Goal: Register for event/course

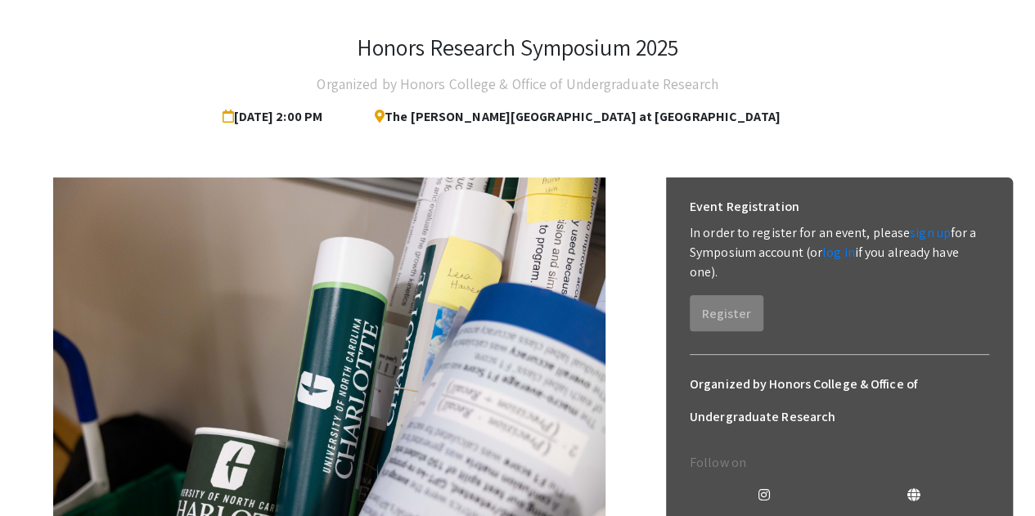
scroll to position [74, 0]
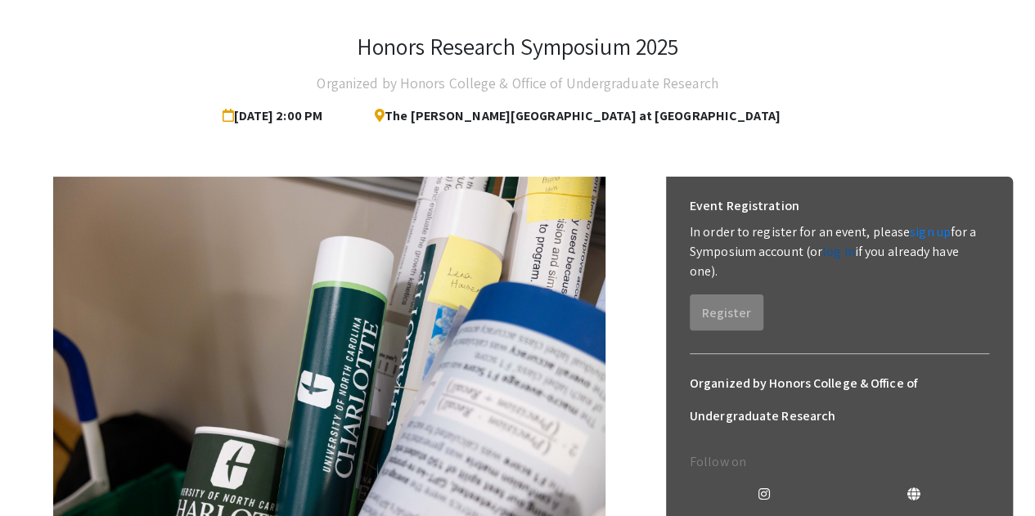
click at [845, 253] on link "log in" at bounding box center [839, 251] width 33 height 17
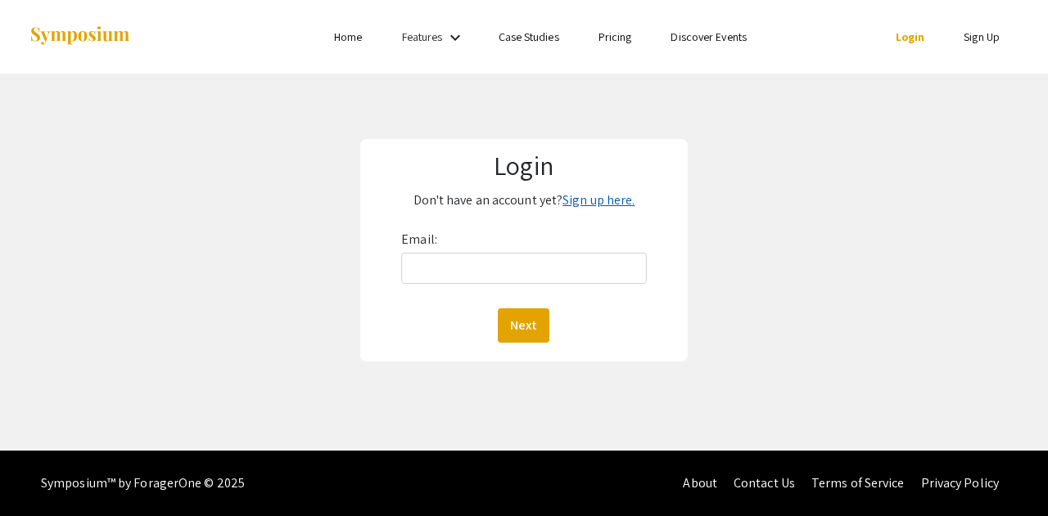
click at [593, 197] on link "Sign up here." at bounding box center [598, 200] width 72 height 17
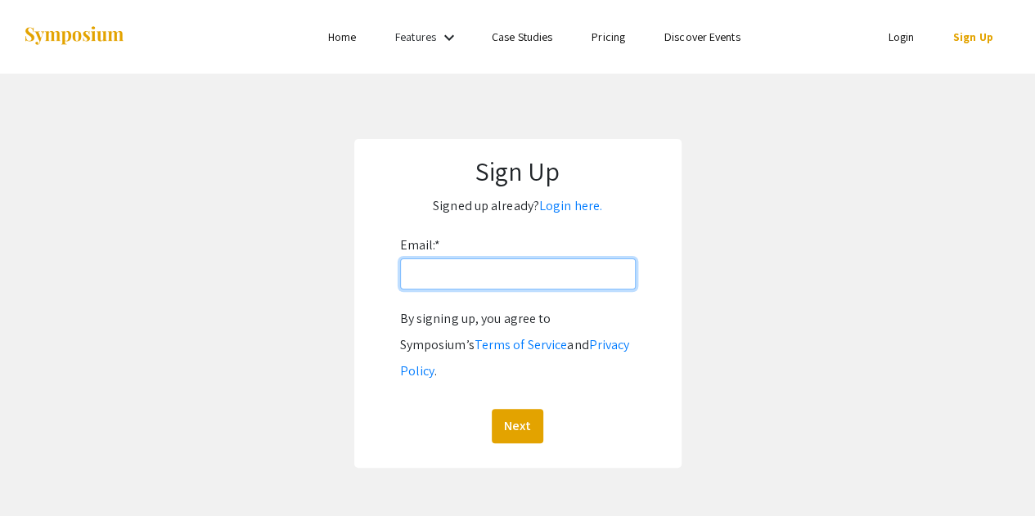
click at [534, 285] on input "Email: *" at bounding box center [518, 274] width 236 height 31
type input "nhobgood@charlotte.edu"
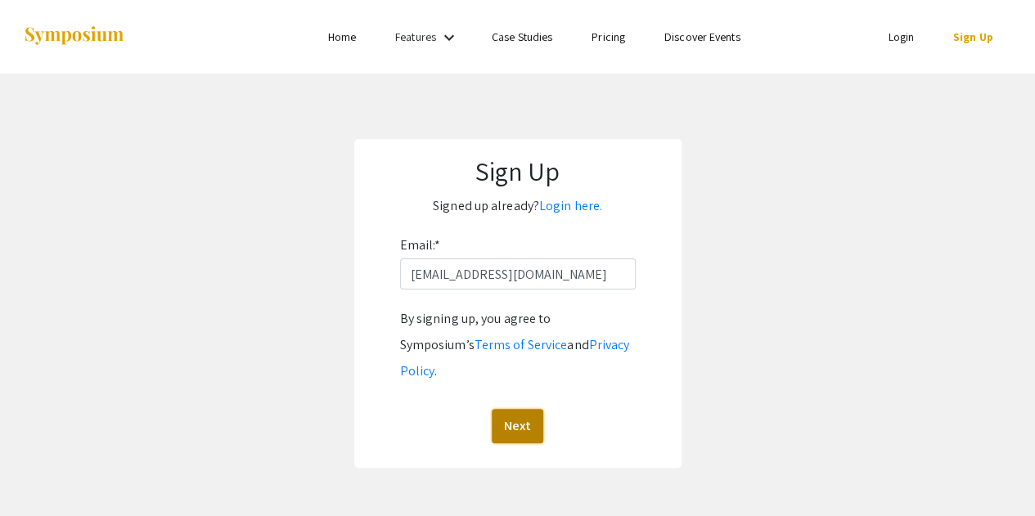
click at [520, 409] on button "Next" at bounding box center [518, 426] width 52 height 34
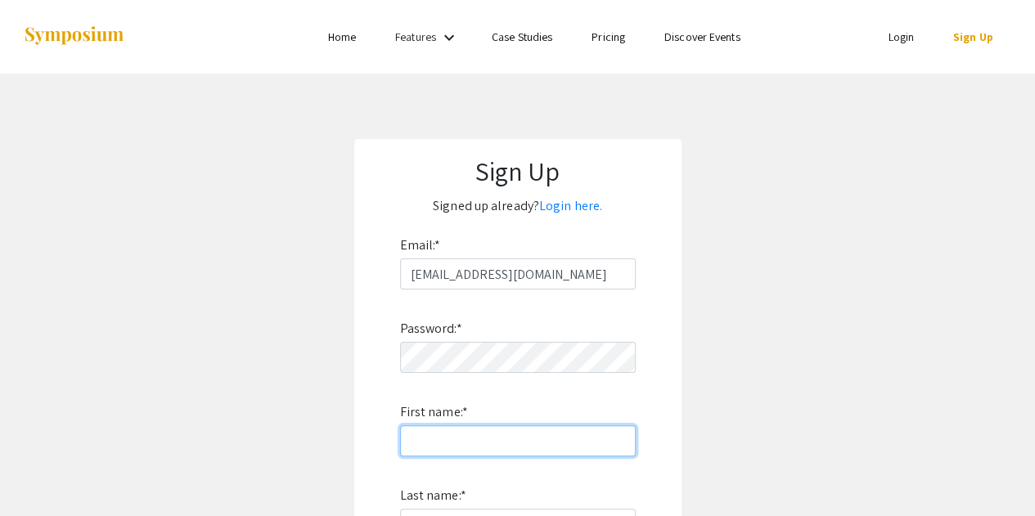
click at [485, 443] on input "First name: *" at bounding box center [518, 441] width 236 height 31
type input "Nathan"
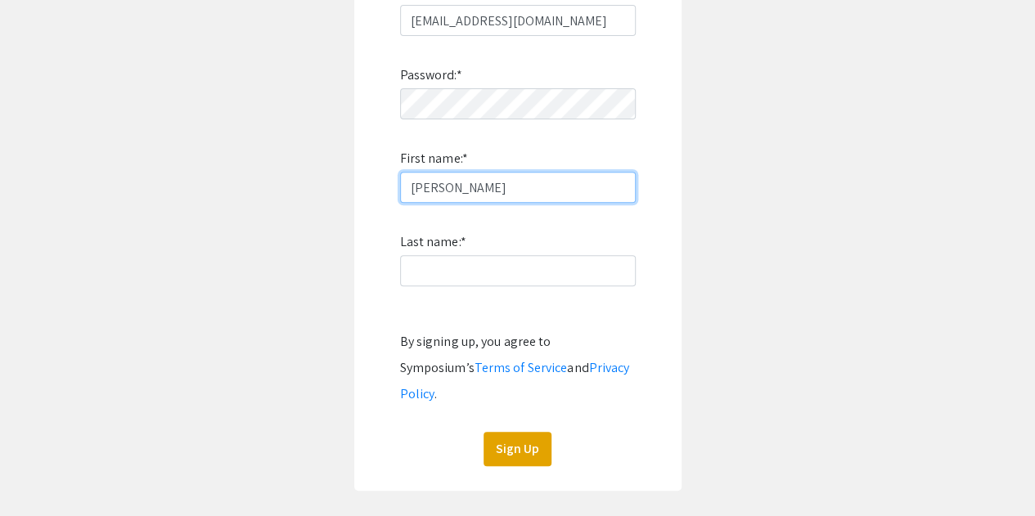
scroll to position [259, 0]
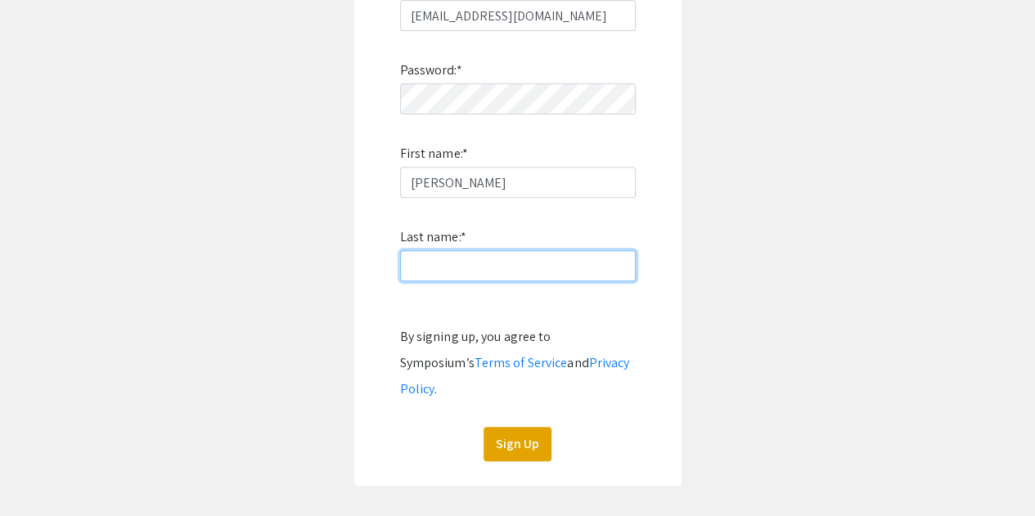
click at [451, 253] on input "Last name: *" at bounding box center [518, 265] width 236 height 31
type input "Hobgood"
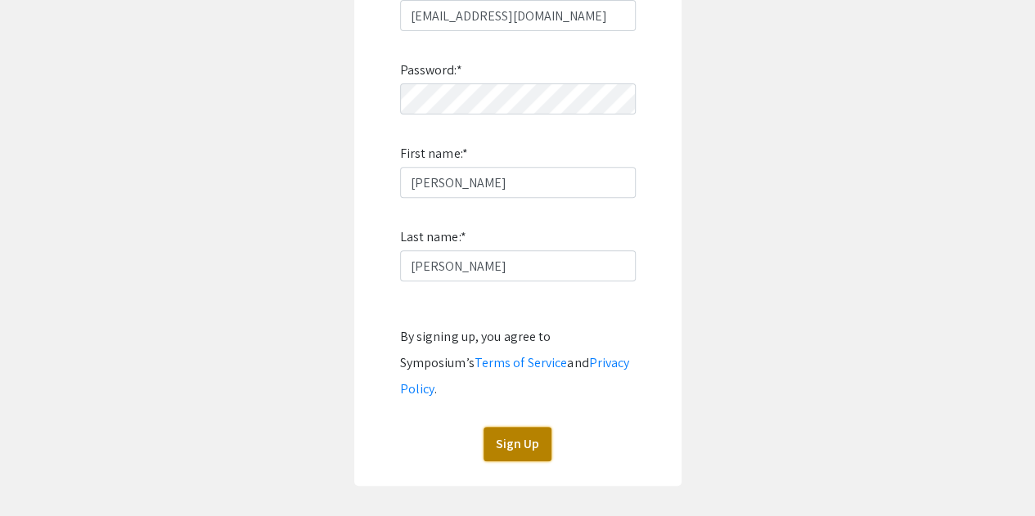
click at [521, 428] on button "Sign Up" at bounding box center [518, 444] width 68 height 34
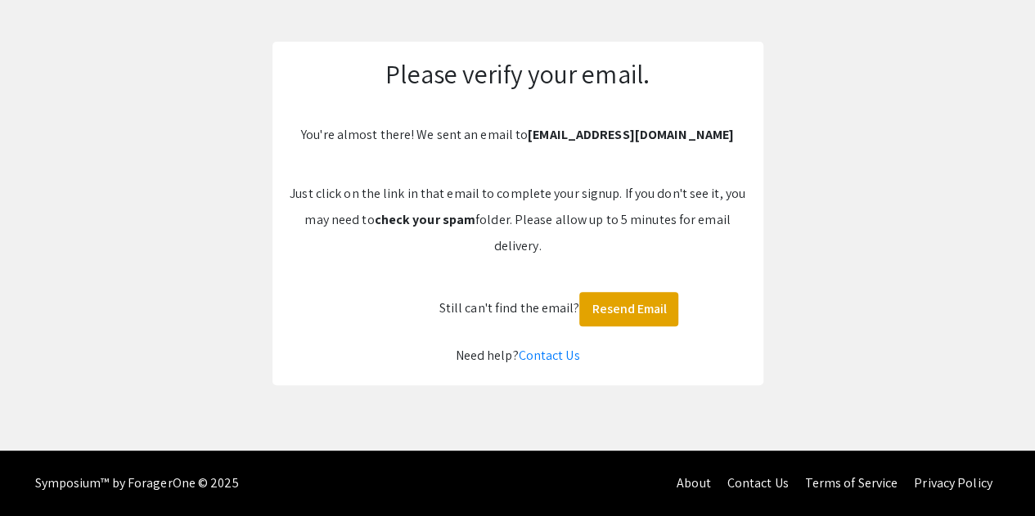
scroll to position [97, 0]
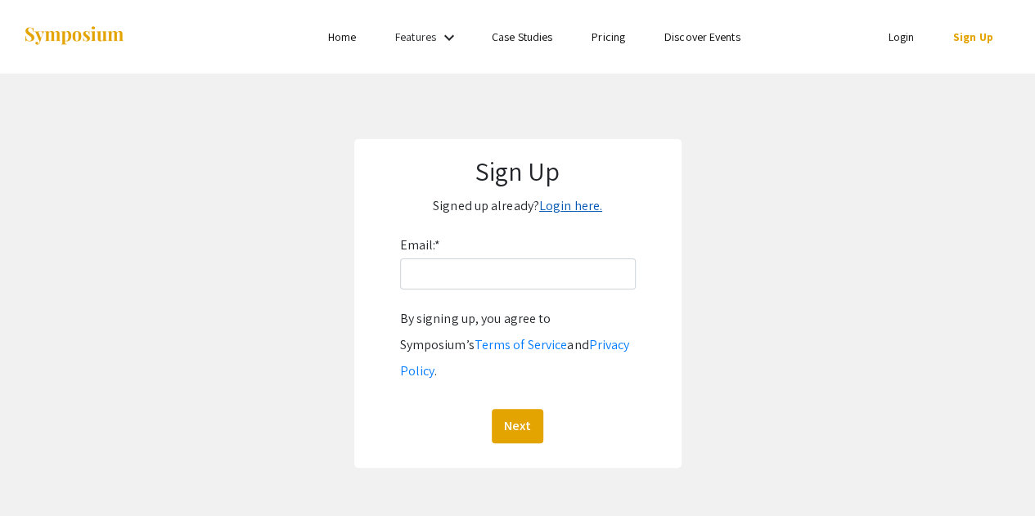
click at [548, 211] on link "Login here." at bounding box center [570, 205] width 63 height 17
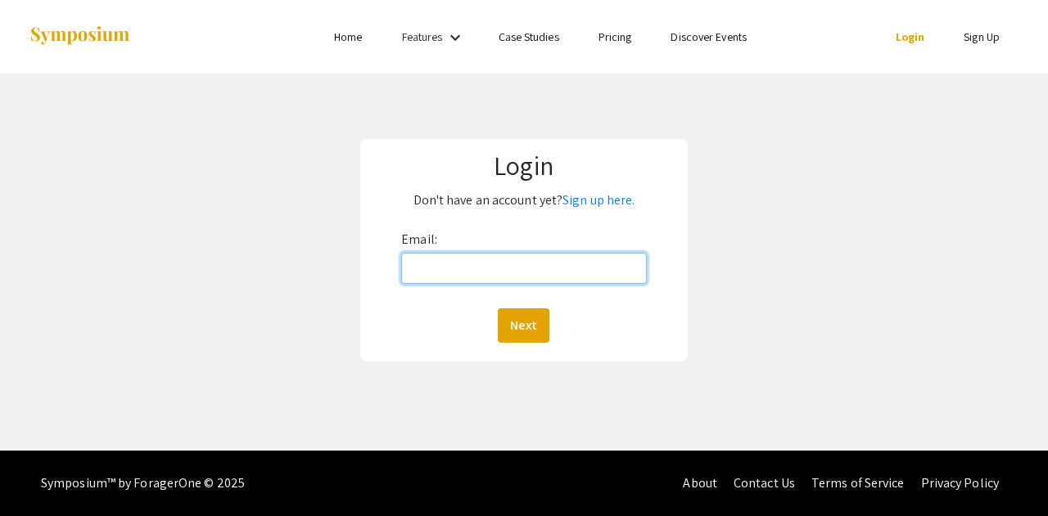
click at [519, 273] on input "Email:" at bounding box center [524, 268] width 246 height 31
type input "nhobgood@charlotte.edu"
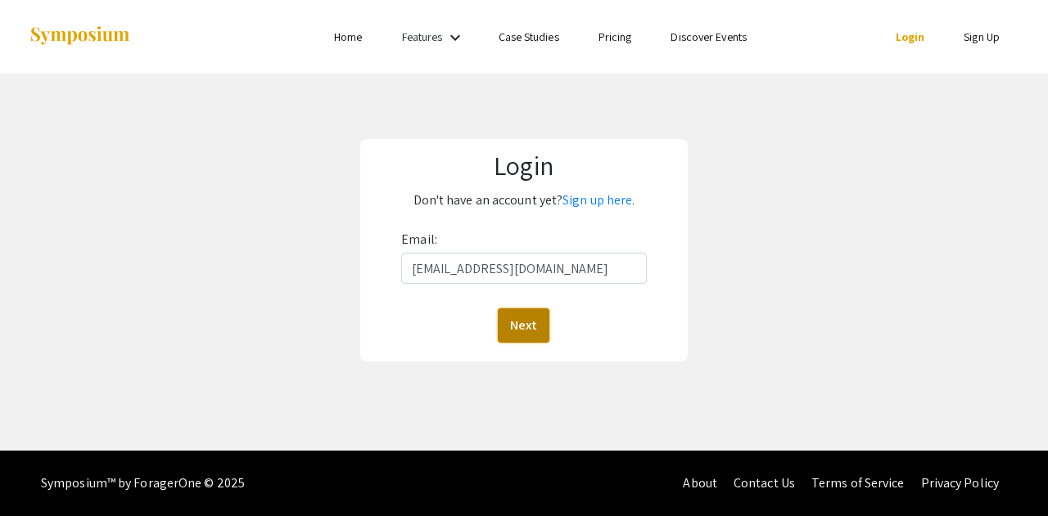
click at [524, 326] on button "Next" at bounding box center [524, 326] width 52 height 34
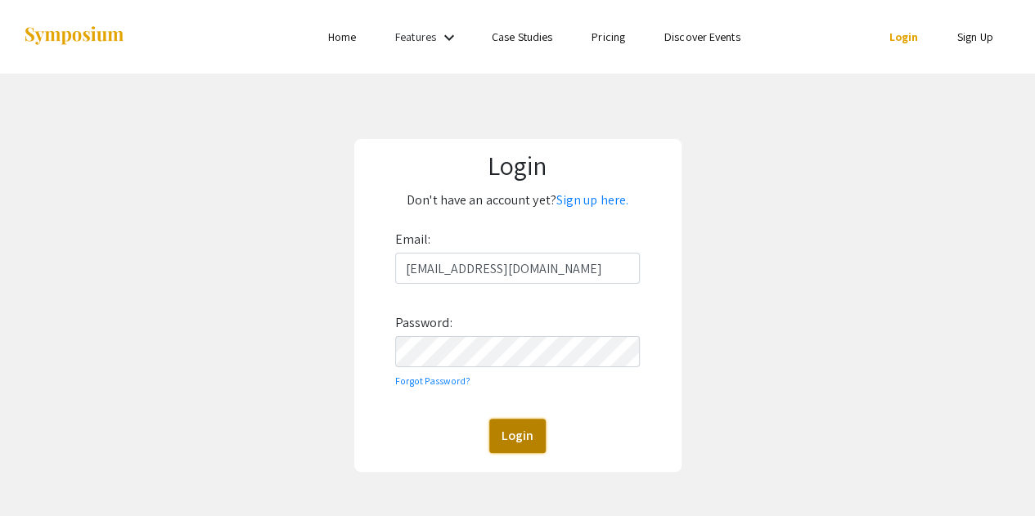
click at [525, 436] on button "Login" at bounding box center [517, 436] width 56 height 34
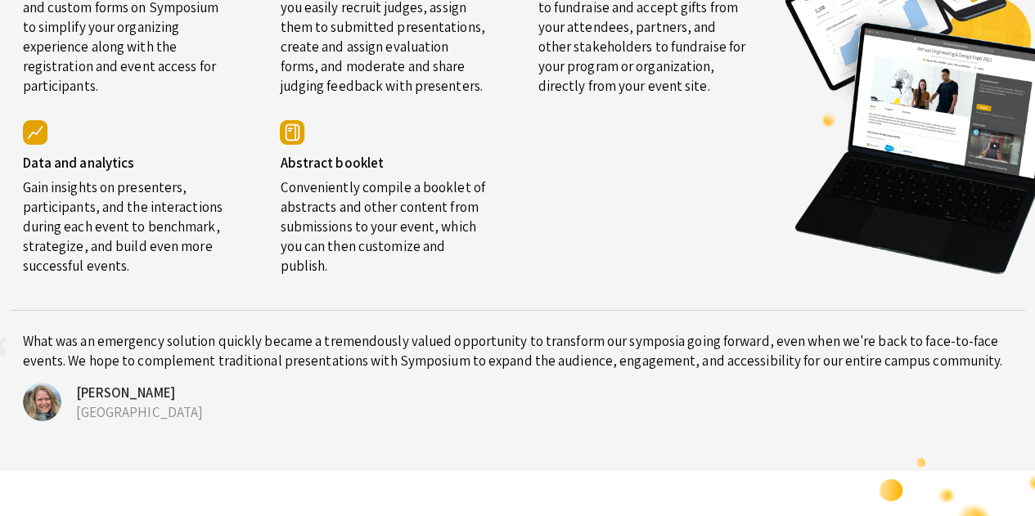
scroll to position [2971, 0]
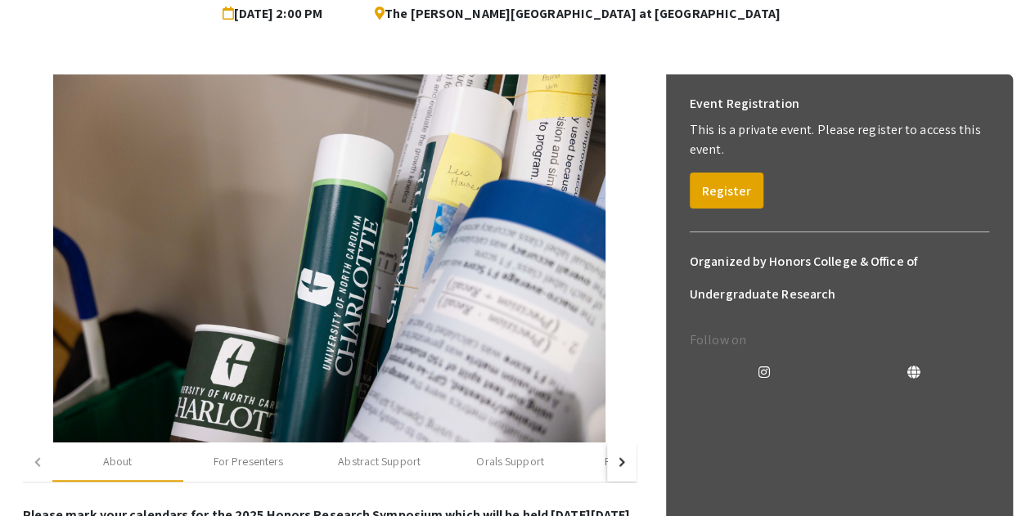
scroll to position [195, 0]
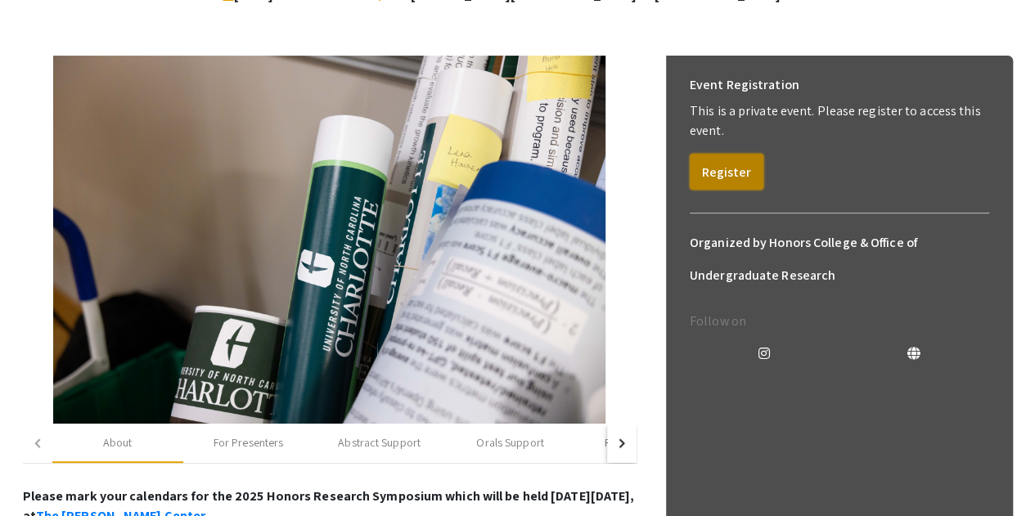
click at [722, 169] on button "Register" at bounding box center [727, 172] width 74 height 36
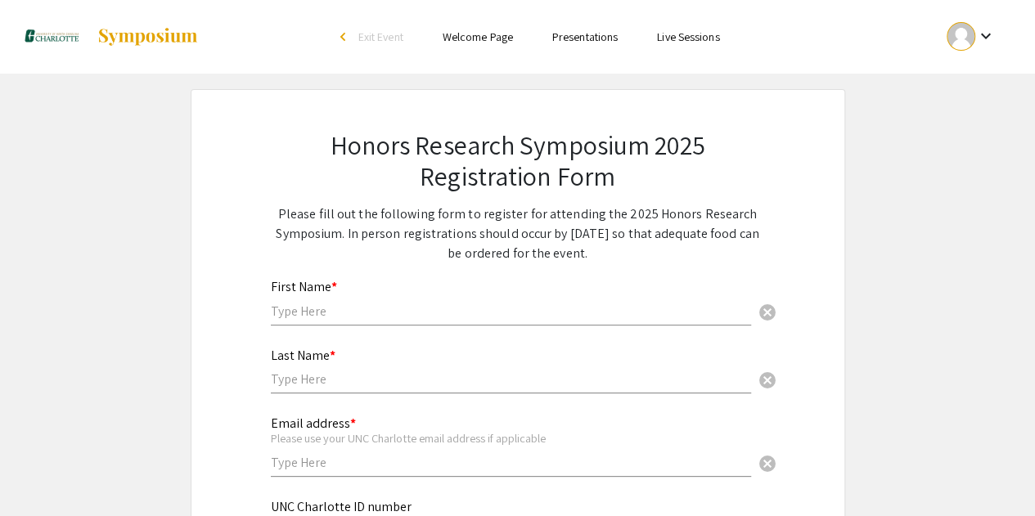
click at [403, 317] on input "text" at bounding box center [511, 311] width 480 height 17
type input "Nathan"
click at [334, 390] on div "Last Name * cancel" at bounding box center [511, 363] width 480 height 62
click at [339, 382] on input "text" at bounding box center [511, 379] width 480 height 17
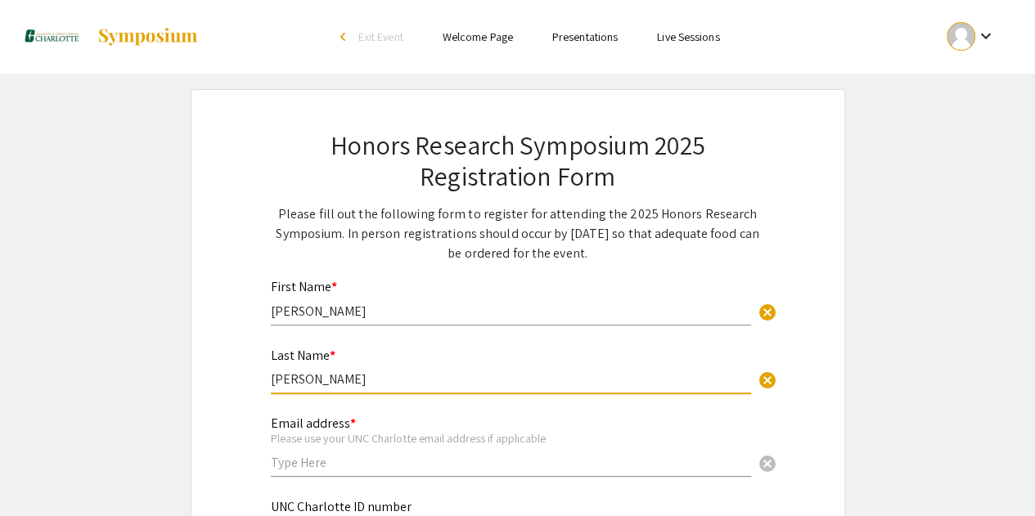
type input "Hobgood"
click at [308, 463] on input "text" at bounding box center [511, 462] width 480 height 17
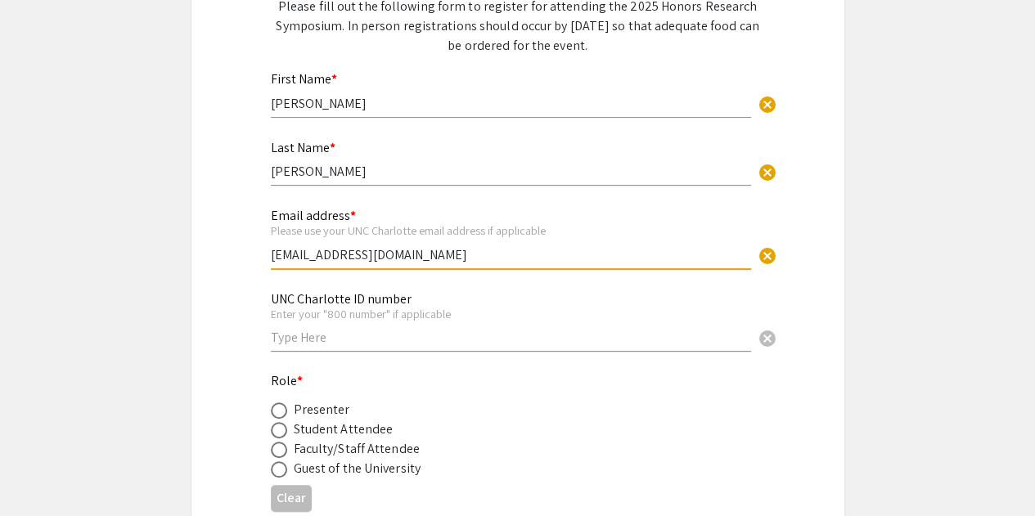
scroll to position [210, 0]
type input "nhobgood@charlotte.edu"
click at [313, 340] on input "text" at bounding box center [511, 335] width 480 height 17
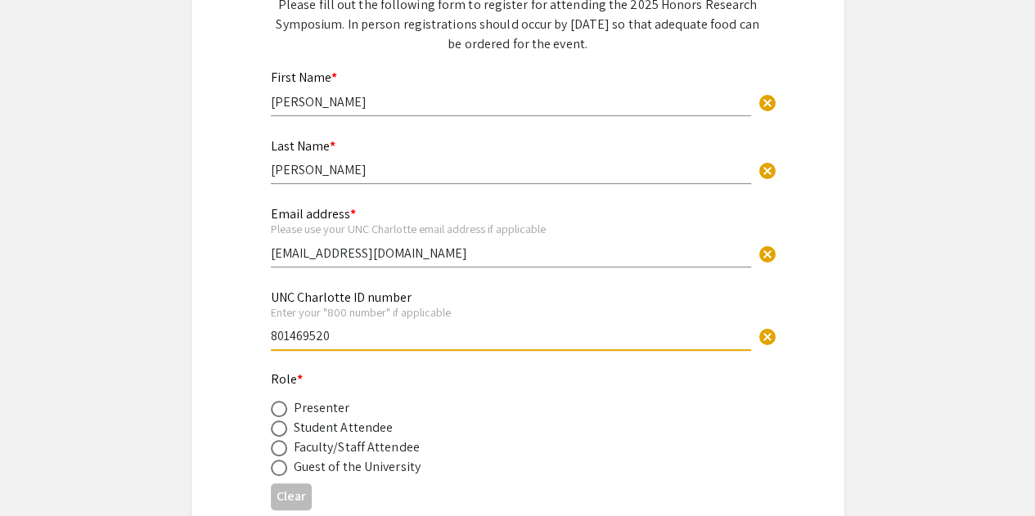
type input "801469520"
click at [301, 403] on div "Presenter" at bounding box center [322, 409] width 56 height 20
click at [282, 417] on span at bounding box center [279, 409] width 16 height 16
click at [282, 417] on input "radio" at bounding box center [279, 409] width 16 height 16
radio input "true"
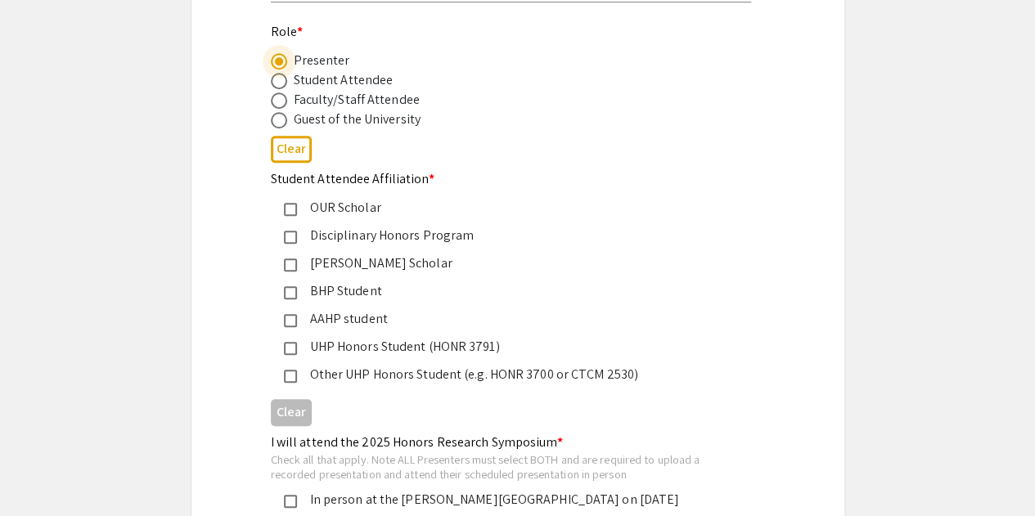
scroll to position [559, 0]
click at [332, 290] on div "BHP Student" at bounding box center [511, 290] width 429 height 20
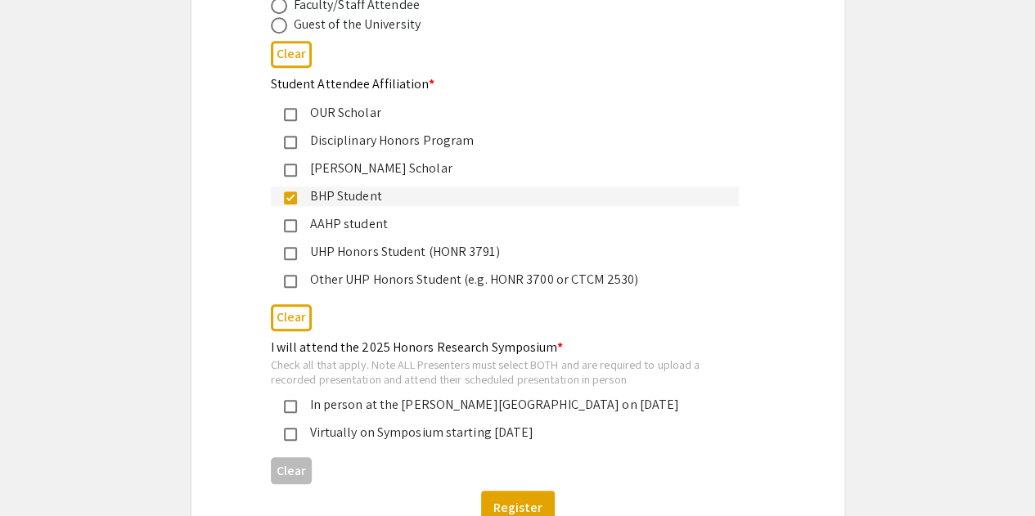
scroll to position [654, 0]
click at [290, 402] on mat-pseudo-checkbox at bounding box center [290, 405] width 13 height 13
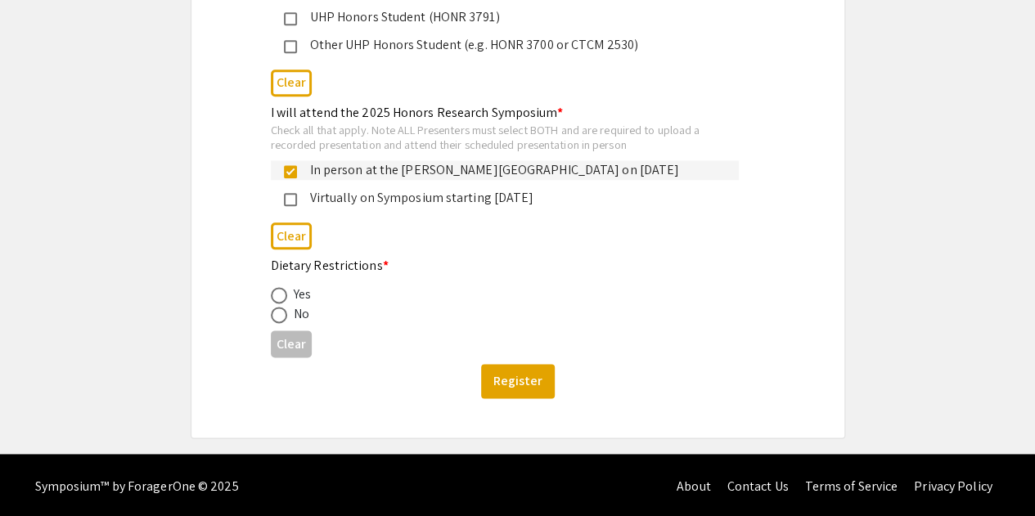
scroll to position [889, 0]
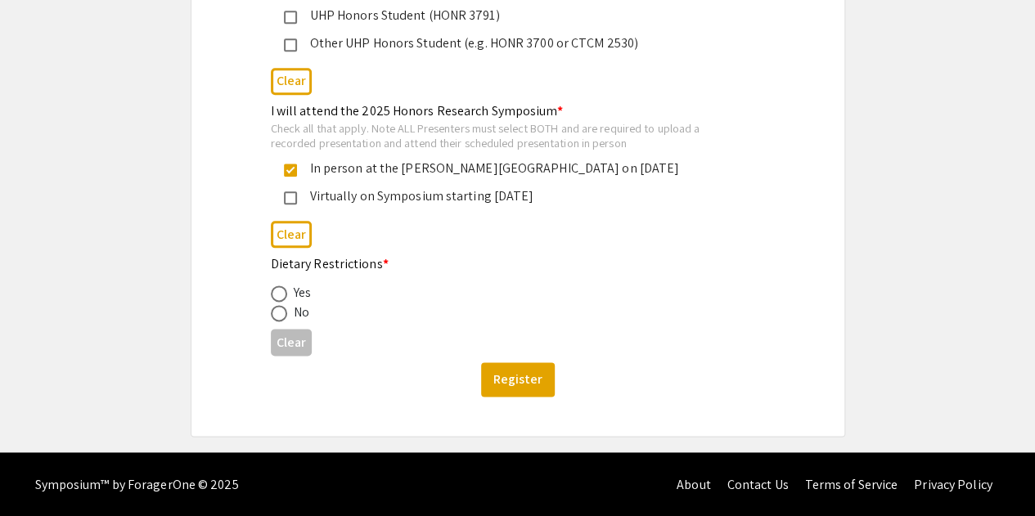
click at [277, 311] on span at bounding box center [279, 313] width 16 height 16
click at [277, 311] on input "radio" at bounding box center [279, 313] width 16 height 16
radio input "true"
click at [511, 377] on button "Register" at bounding box center [518, 380] width 74 height 34
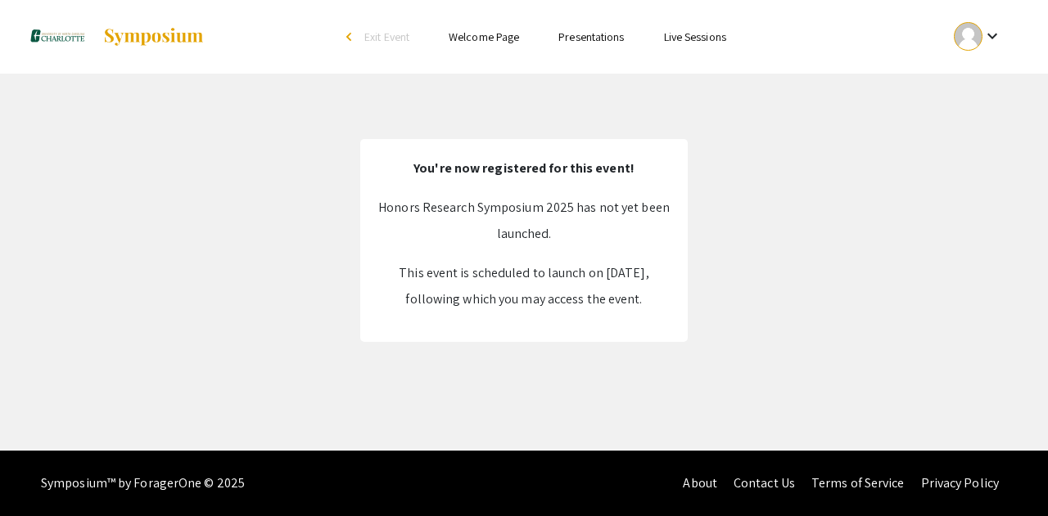
click at [346, 38] on div "arrow_back_ios" at bounding box center [351, 37] width 10 height 10
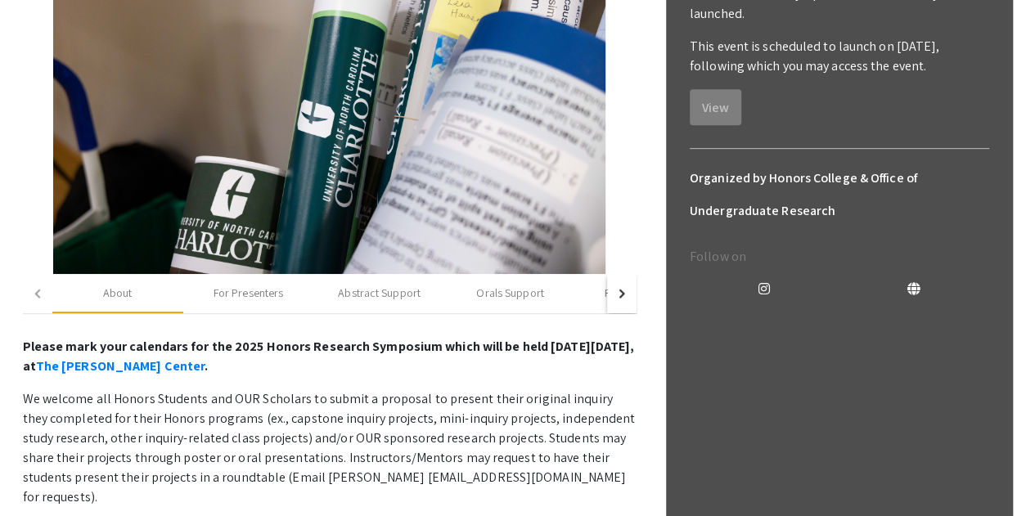
scroll to position [345, 0]
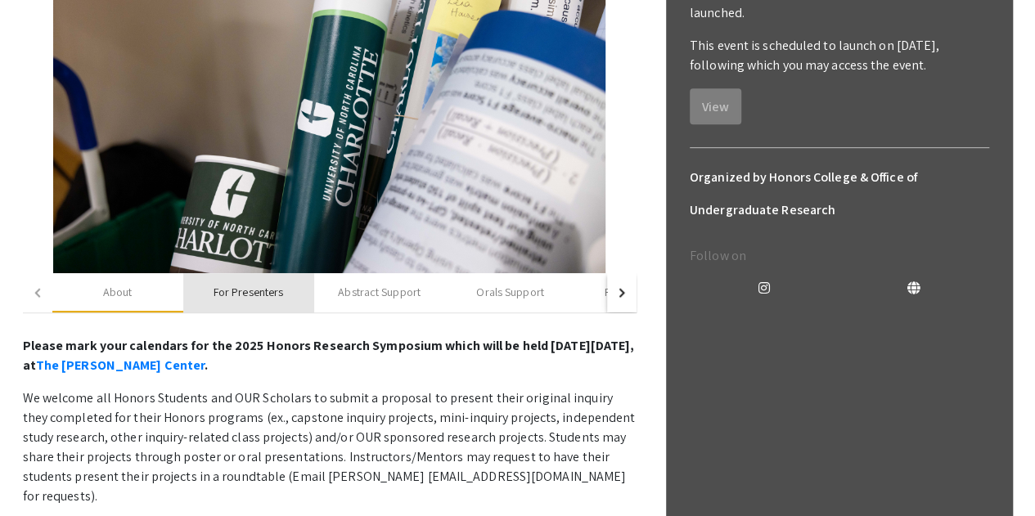
click at [223, 302] on div "For Presenters" at bounding box center [248, 292] width 131 height 39
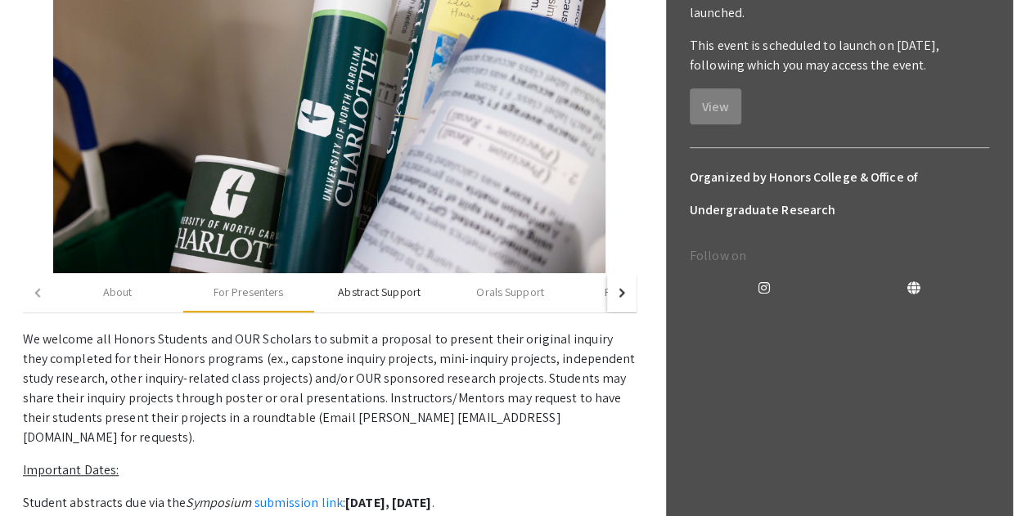
click at [365, 297] on div "Abstract Support" at bounding box center [379, 292] width 83 height 17
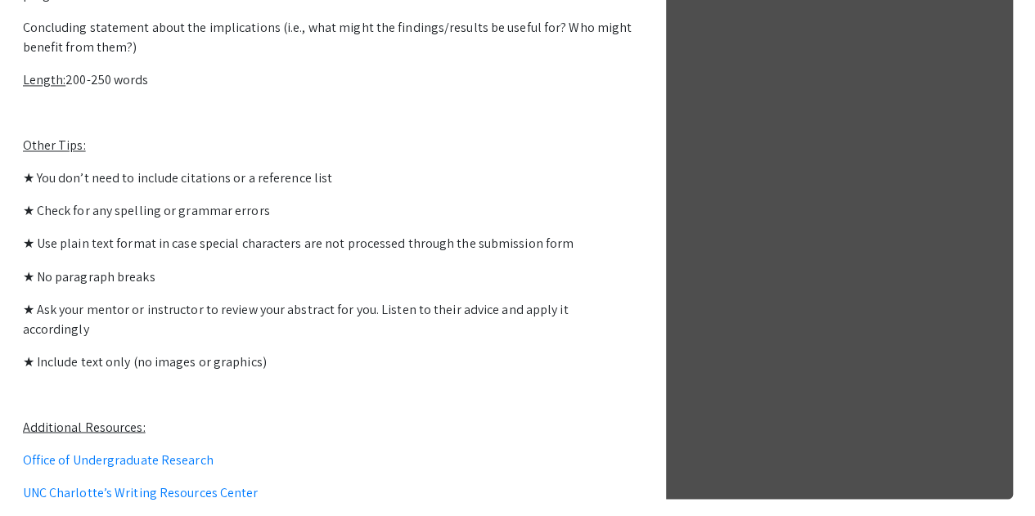
scroll to position [1362, 0]
